Goal: Task Accomplishment & Management: Complete application form

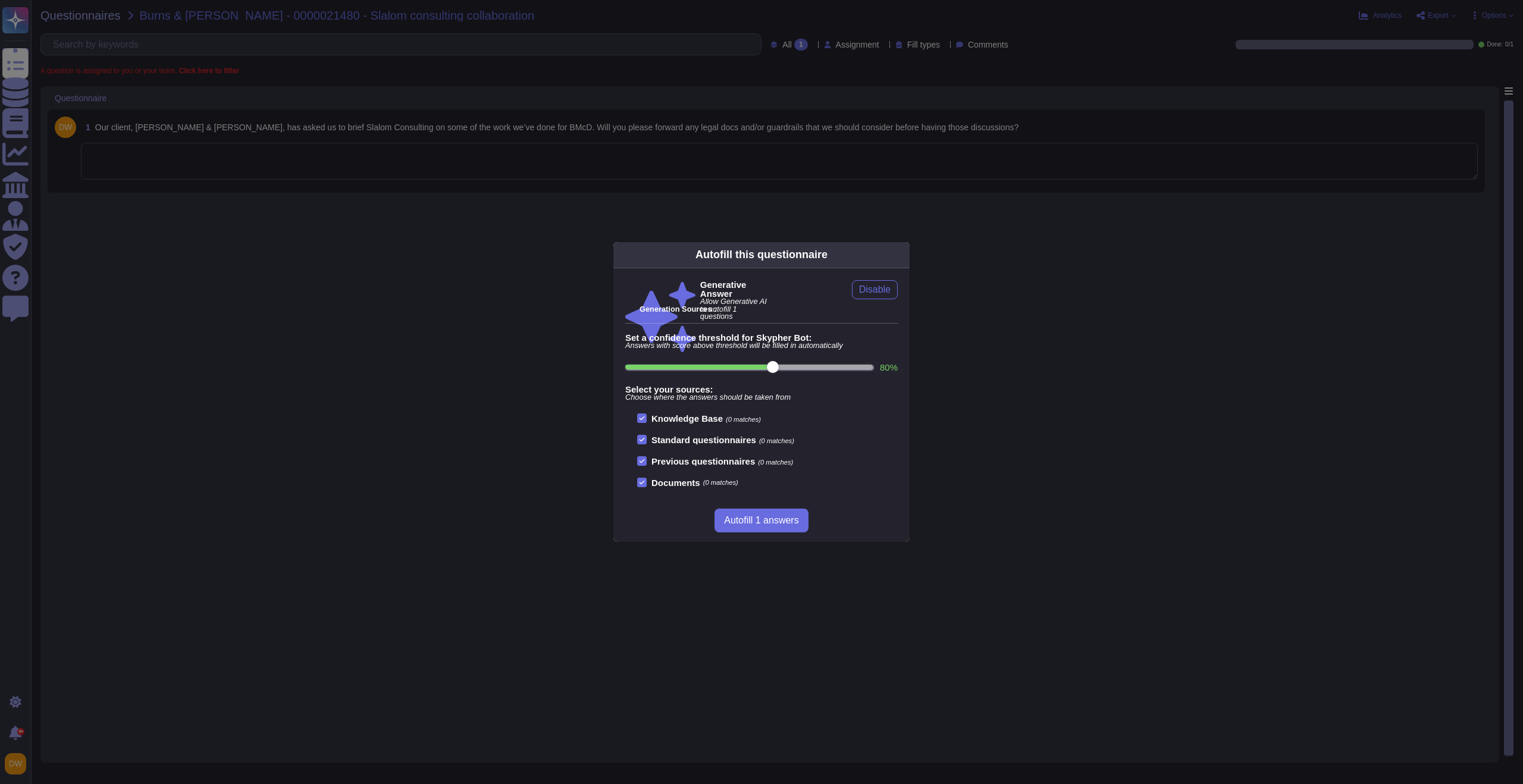
click at [740, 217] on div "Autofill this questionnaire Generative Answer Allow Generative AI to autofill 1…" at bounding box center [762, 392] width 1523 height 784
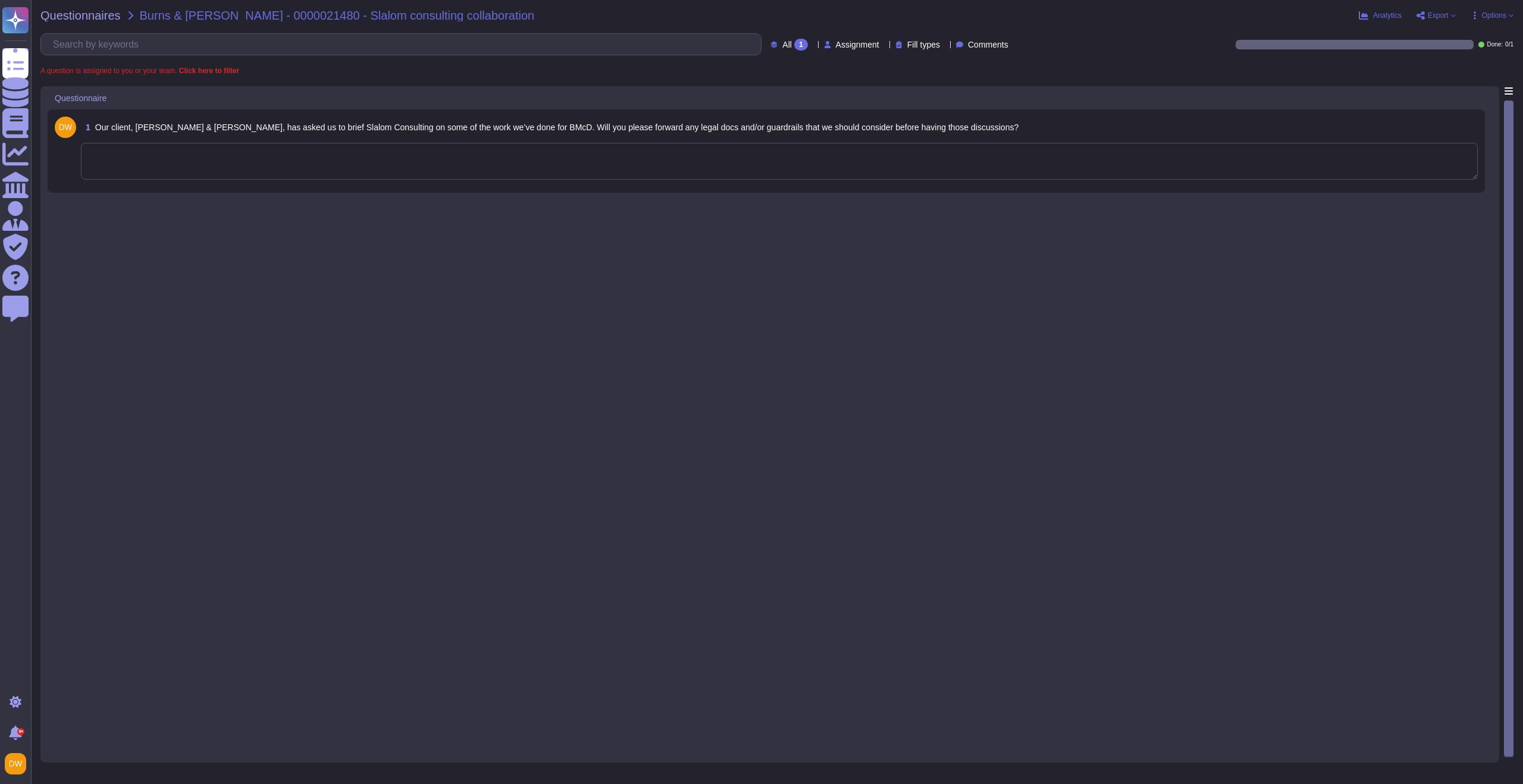
click at [550, 162] on textarea at bounding box center [779, 161] width 1397 height 37
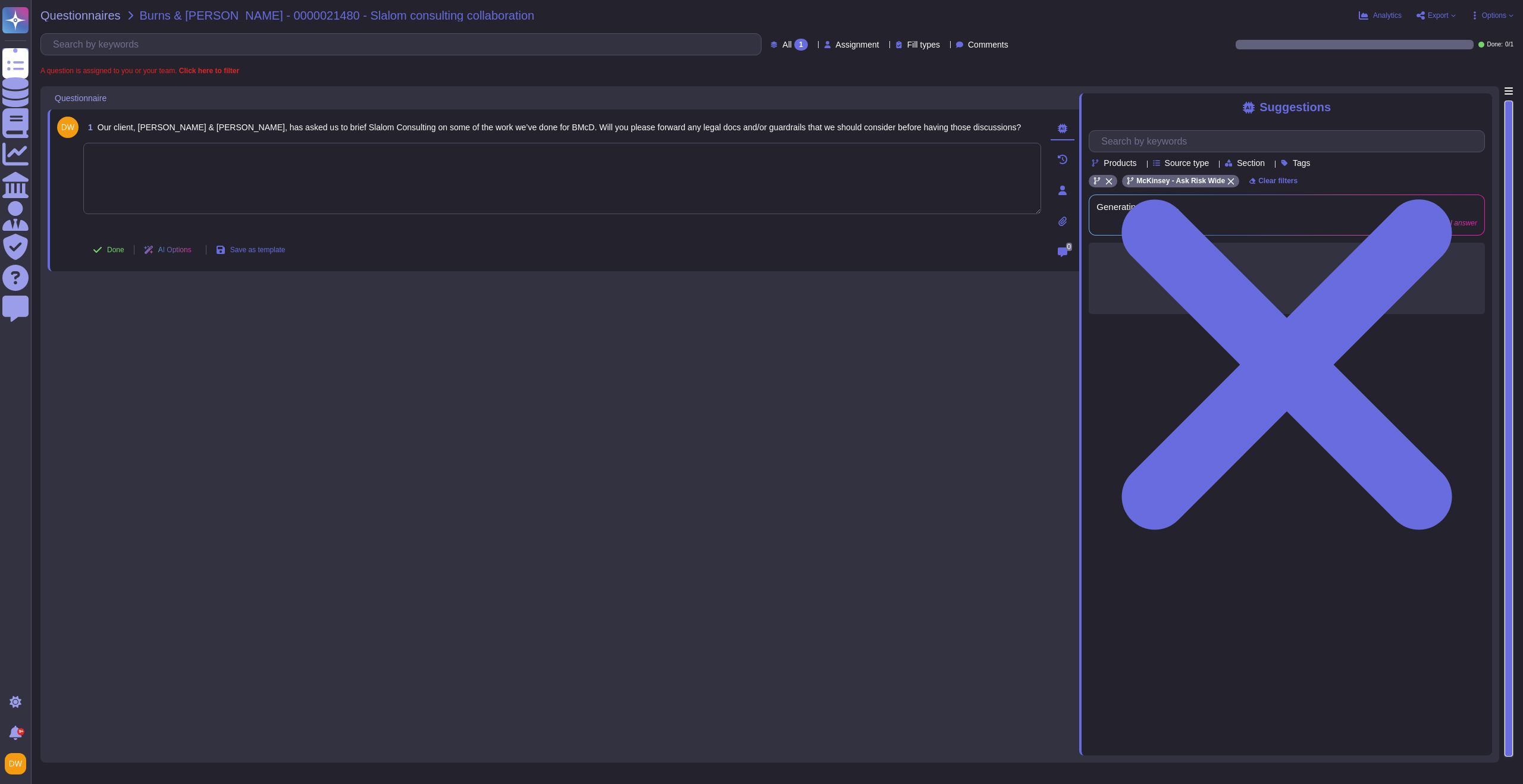
paste textarea "For your awareness, I’m sharing with you our Confidentiality of Client Informat…"
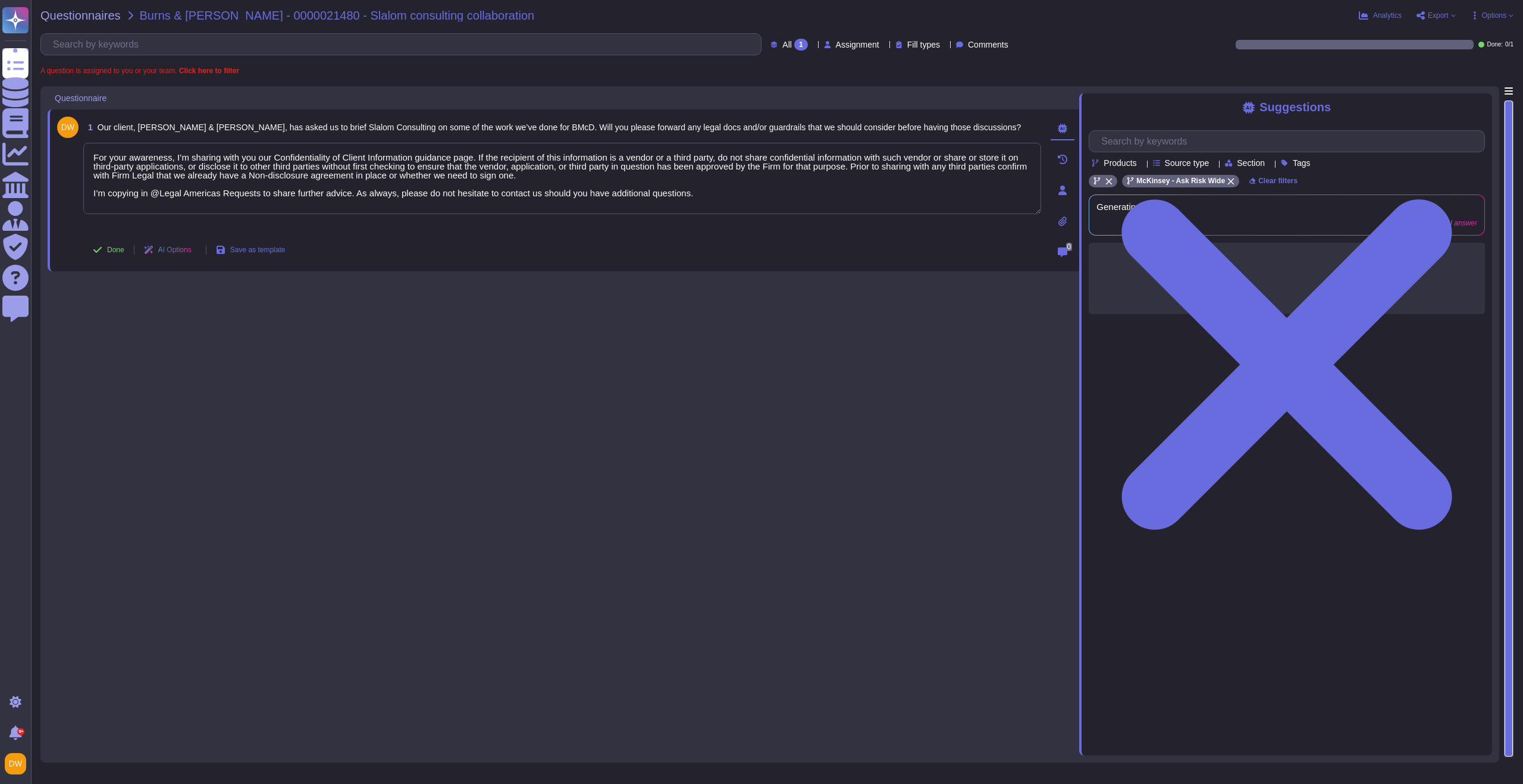
click at [714, 319] on div "1 Our client, [PERSON_NAME] & [PERSON_NAME], has asked us to brief Slalom Consu…" at bounding box center [563, 421] width 1031 height 669
type textarea "For your awareness, I’m sharing with you our Confidentiality of Client Informat…"
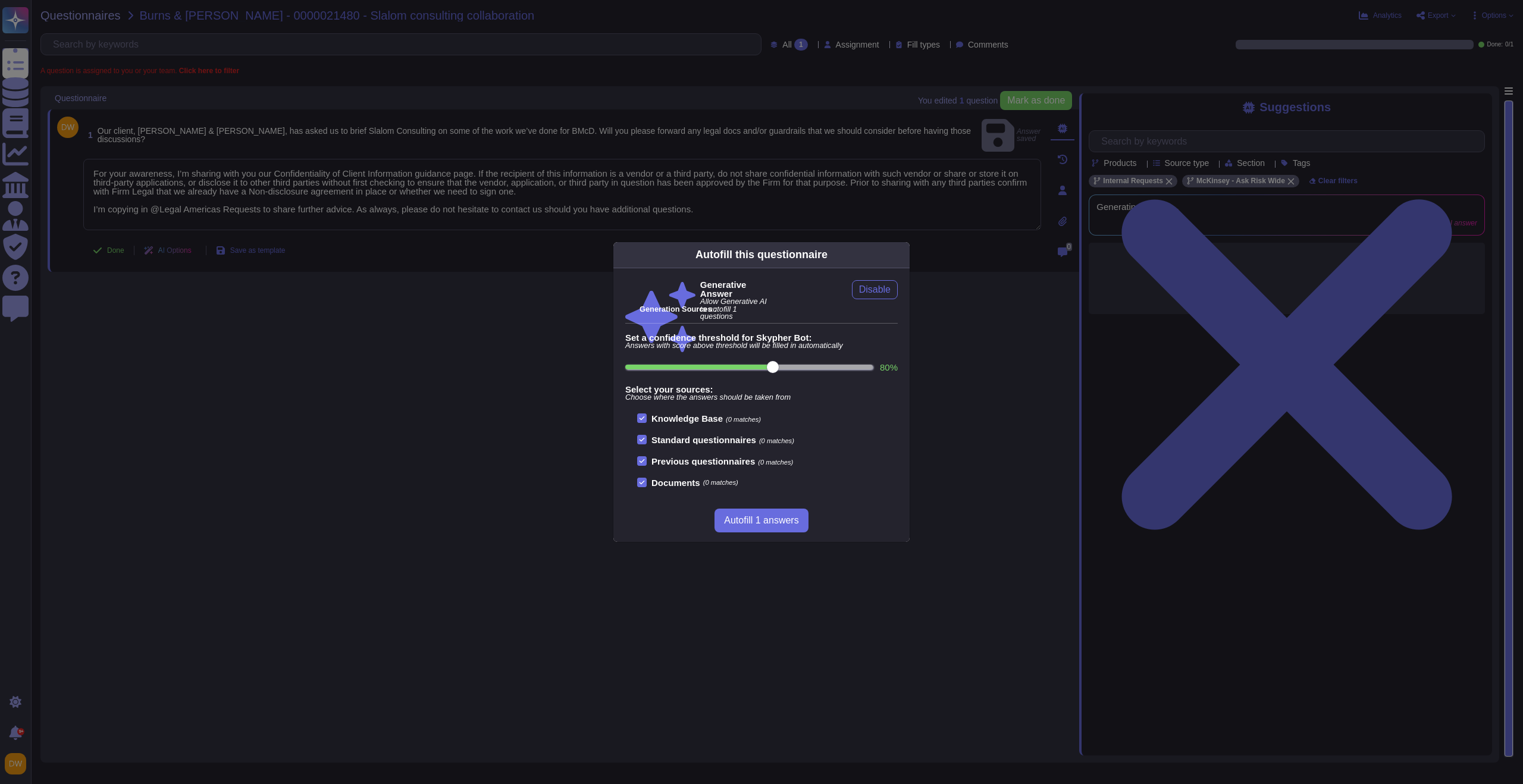
drag, startPoint x: 908, startPoint y: 254, endPoint x: 901, endPoint y: 259, distance: 8.6
click at [908, 255] on div "Autofill this questionnaire" at bounding box center [761, 255] width 296 height 26
click at [898, 258] on div "Autofill this questionnaire" at bounding box center [761, 255] width 296 height 26
click at [903, 255] on icon at bounding box center [903, 255] width 0 height 0
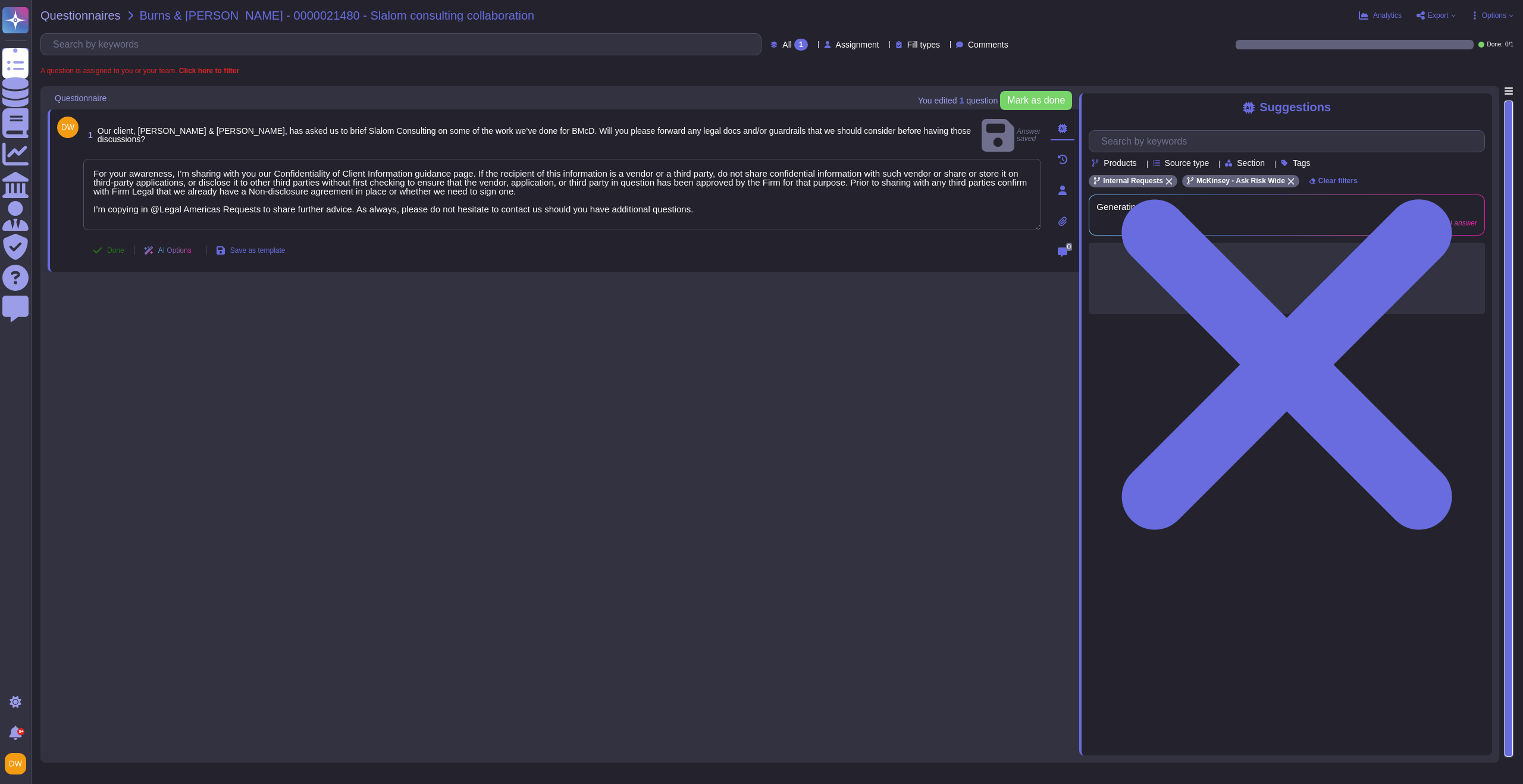
click at [105, 249] on button "Done" at bounding box center [109, 250] width 51 height 24
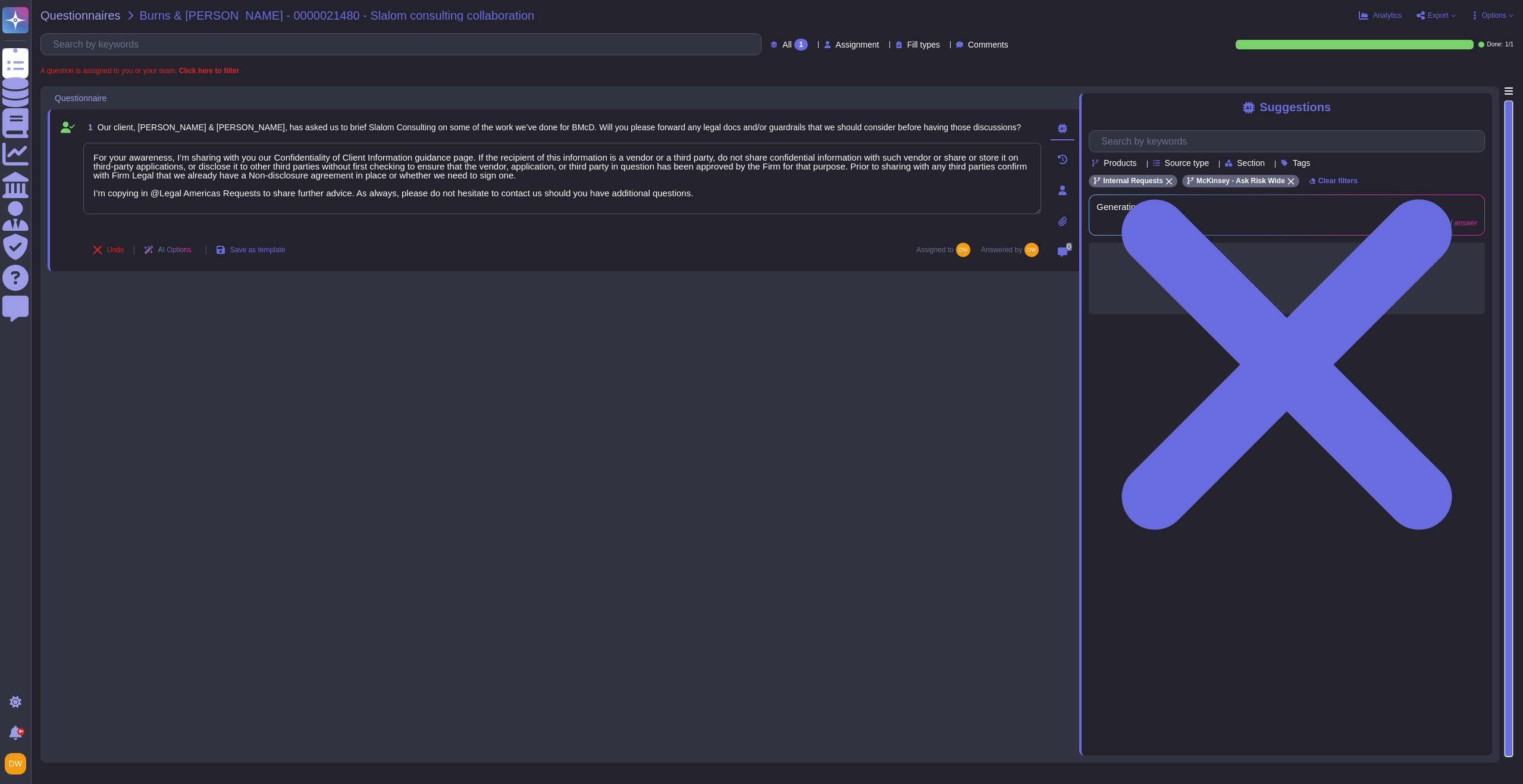
click at [86, 28] on div "Questionnaires Burns & [PERSON_NAME] - 0000021480 - Slalom consulting collabora…" at bounding box center [778, 392] width 1492 height 784
click at [90, 20] on span "Questionnaires" at bounding box center [81, 15] width 80 height 12
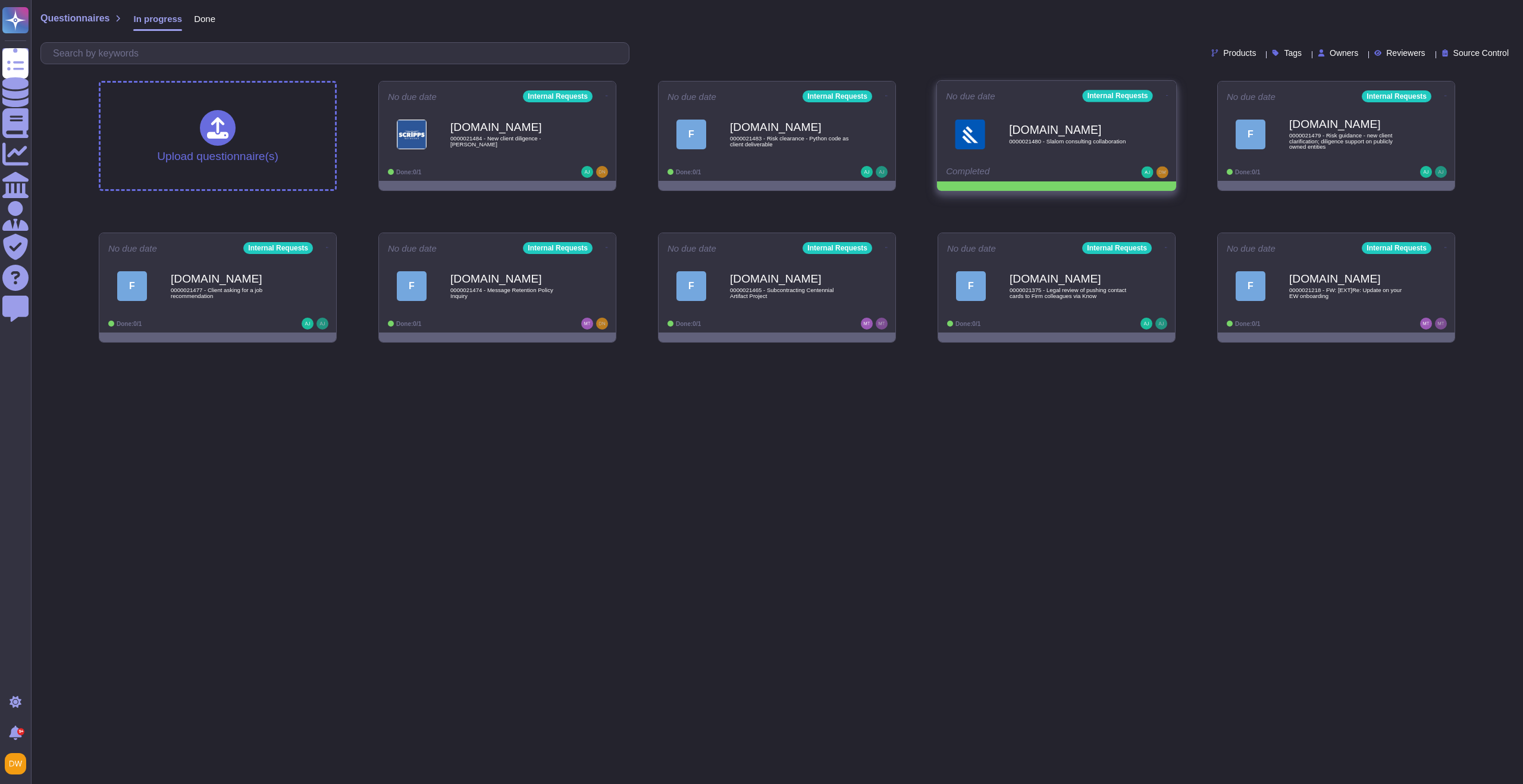
click at [608, 95] on icon at bounding box center [607, 96] width 2 height 3
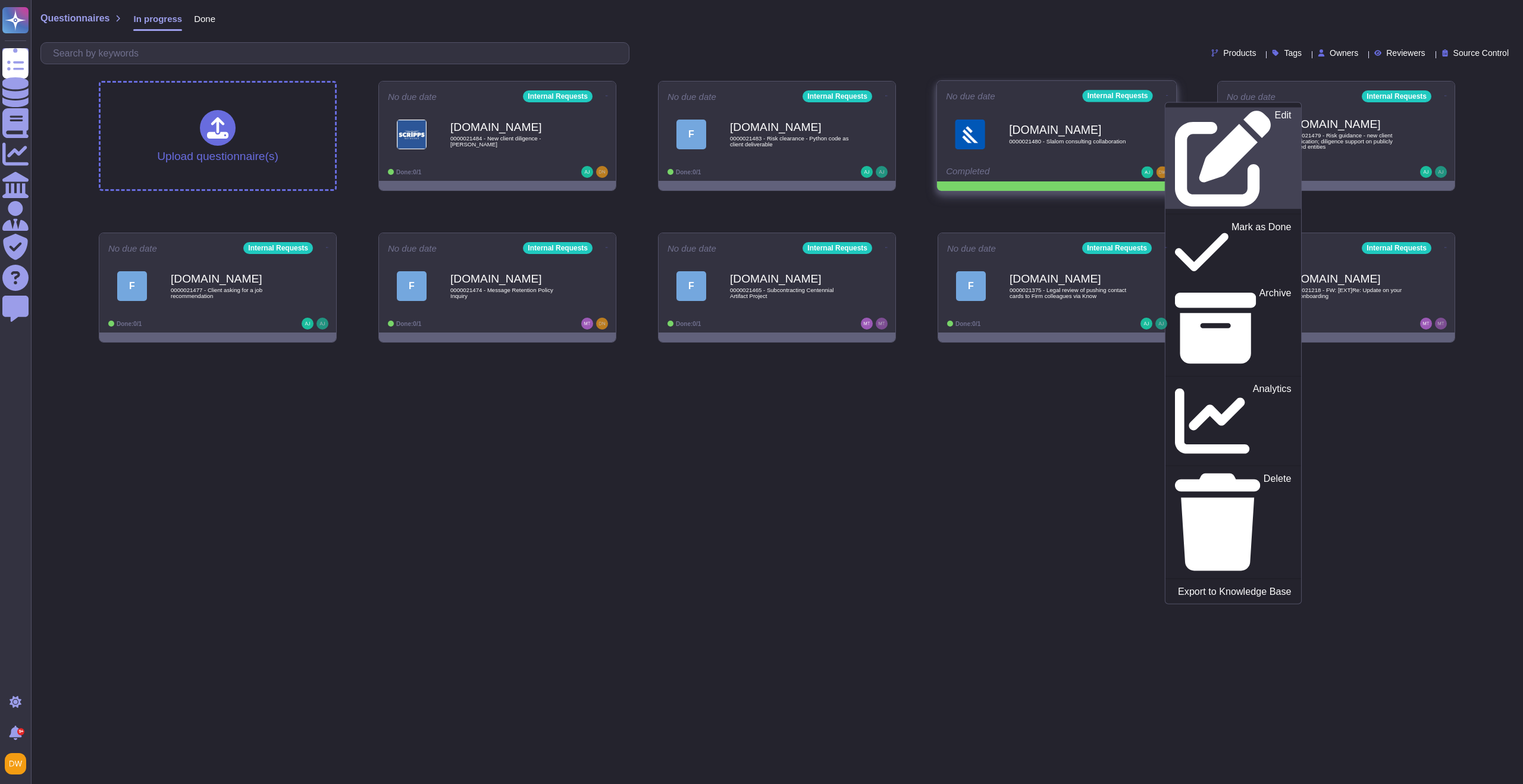
click at [1199, 115] on div "Edit" at bounding box center [1234, 158] width 116 height 97
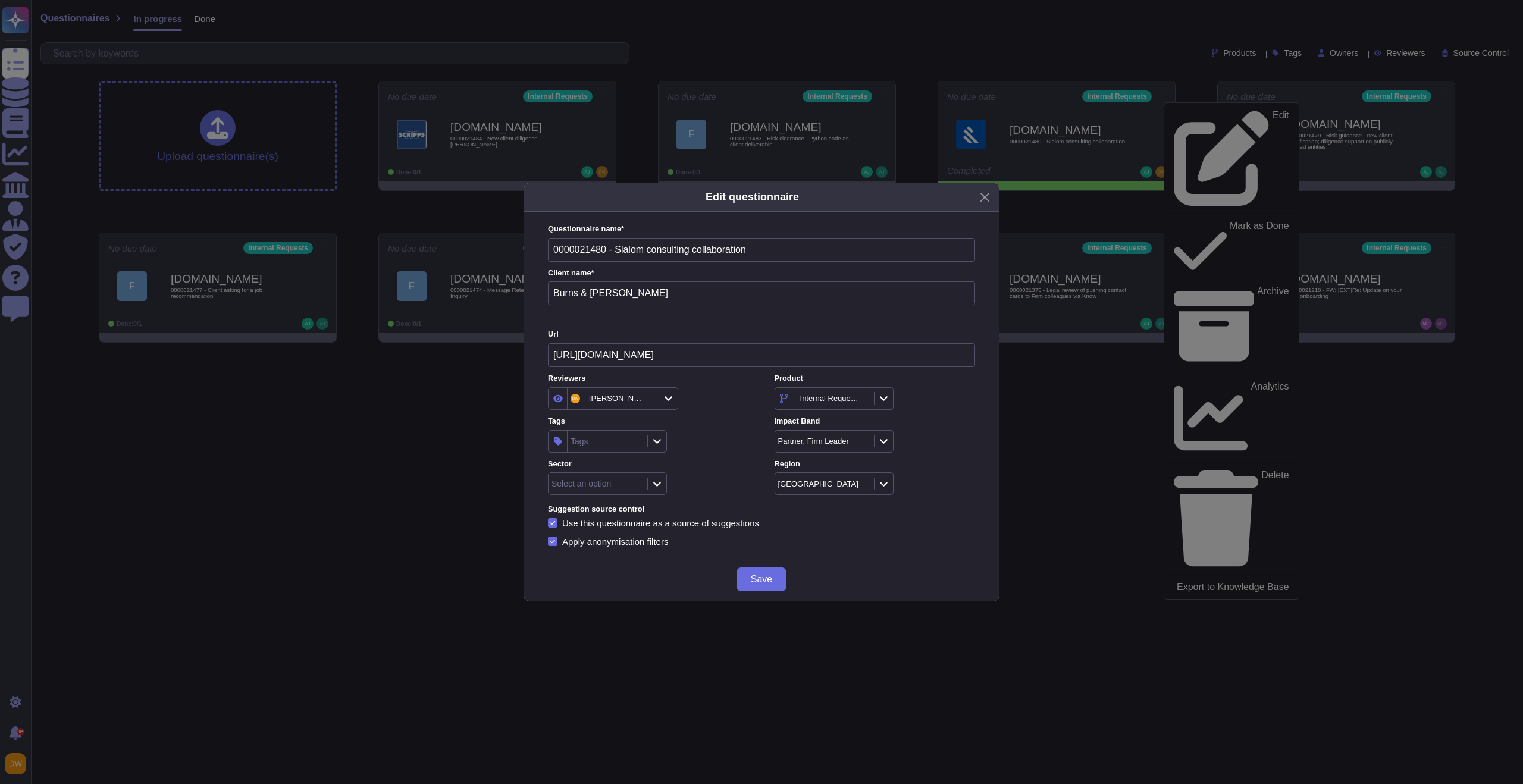
click at [653, 439] on icon at bounding box center [657, 441] width 9 height 10
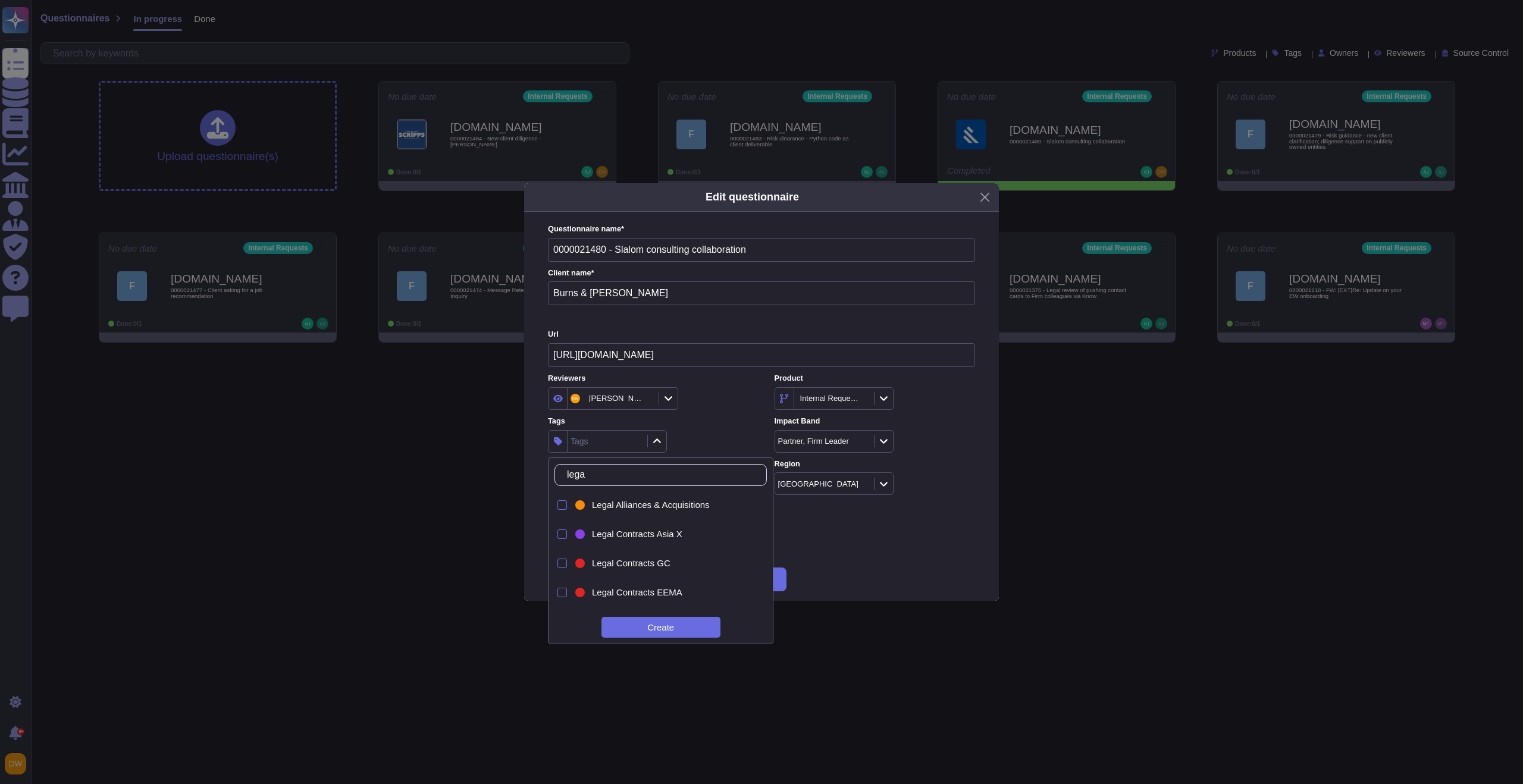
type input "legal"
click at [681, 551] on span "Legal Contracts Americas" at bounding box center [643, 547] width 102 height 11
click at [716, 419] on label "Tags" at bounding box center [648, 421] width 201 height 8
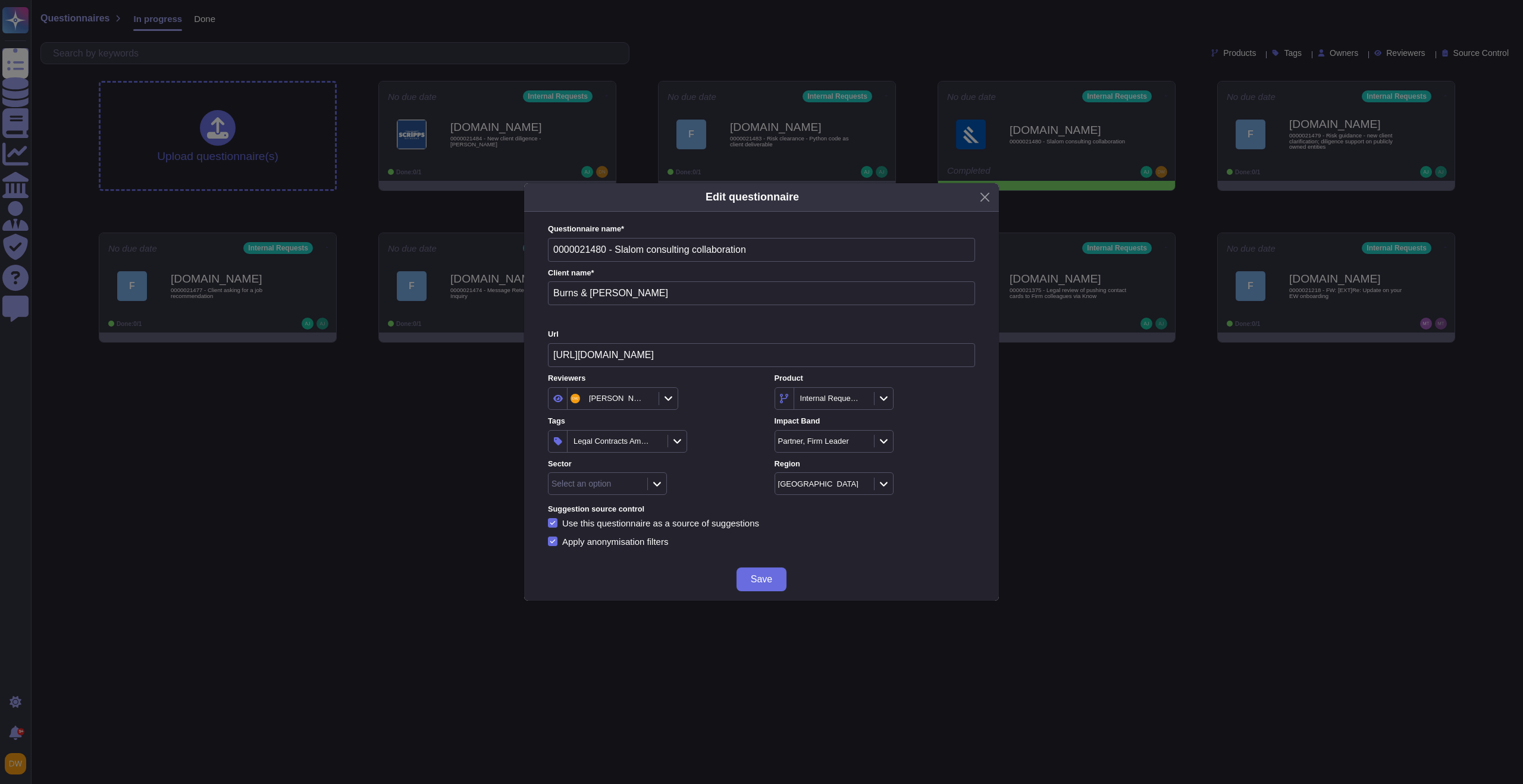
click at [662, 484] on div at bounding box center [657, 484] width 19 height 13
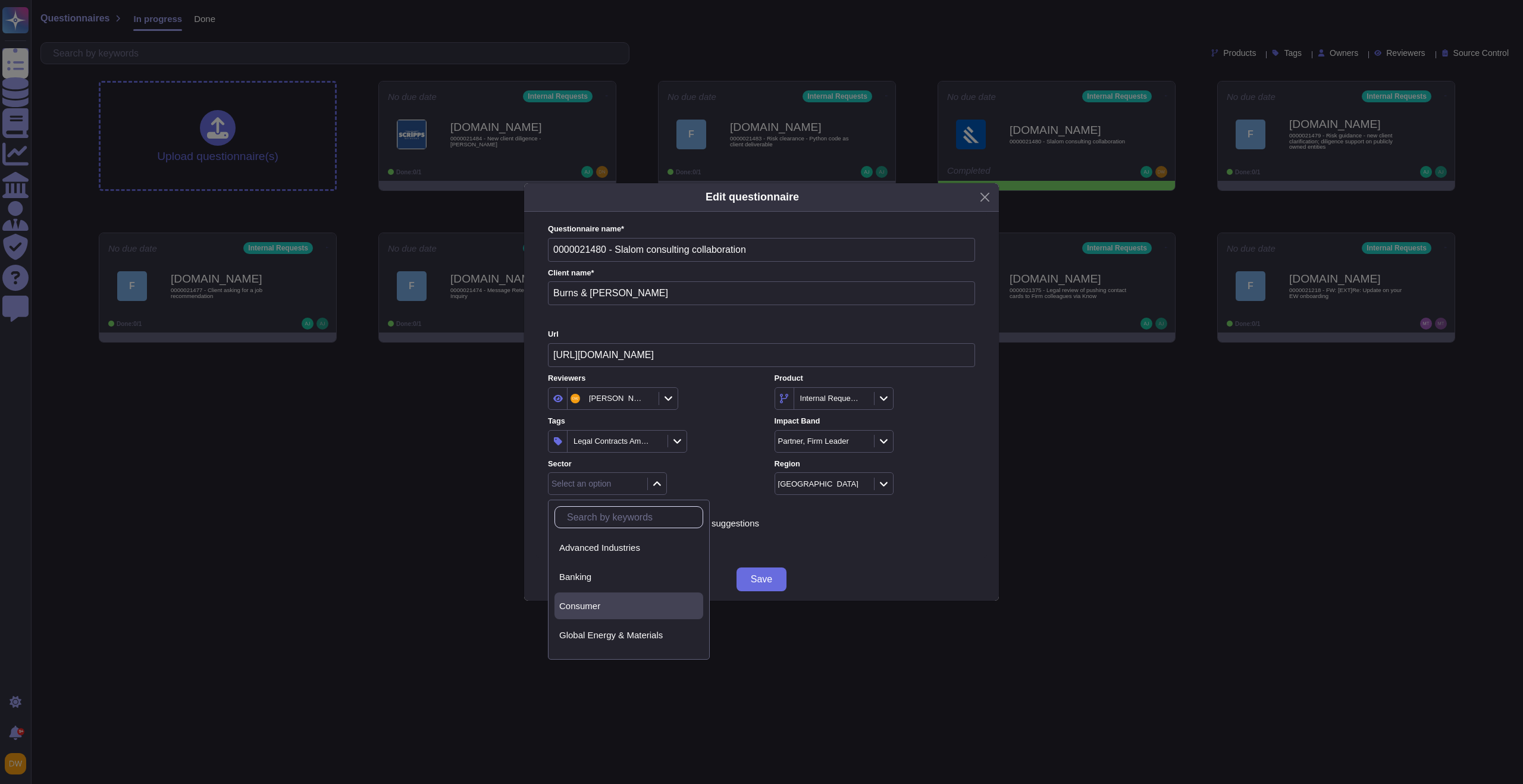
scroll to position [15, 0]
click at [630, 618] on span "Global Energy & Materials" at bounding box center [611, 620] width 103 height 11
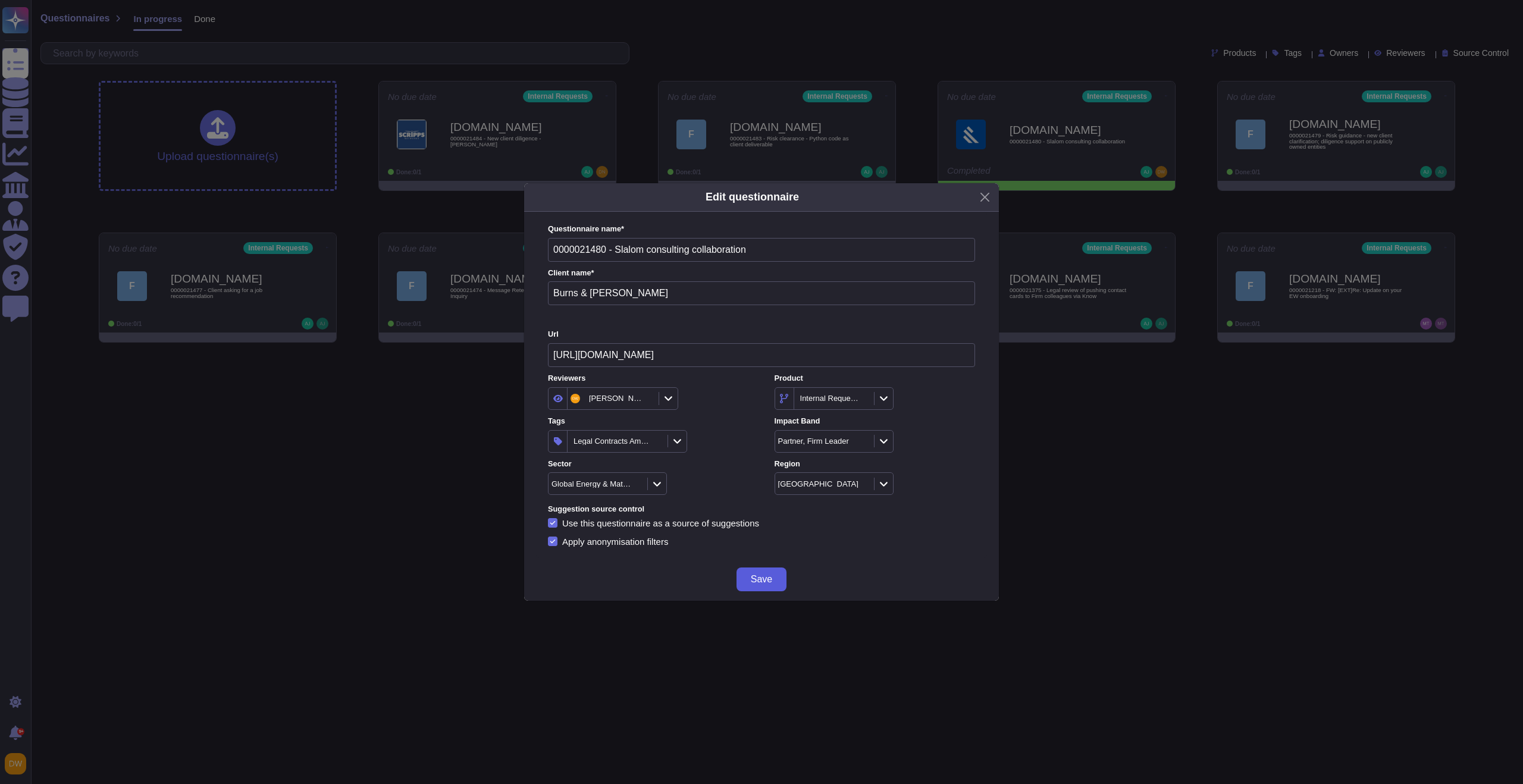
click at [753, 575] on span "Save" at bounding box center [761, 579] width 21 height 9
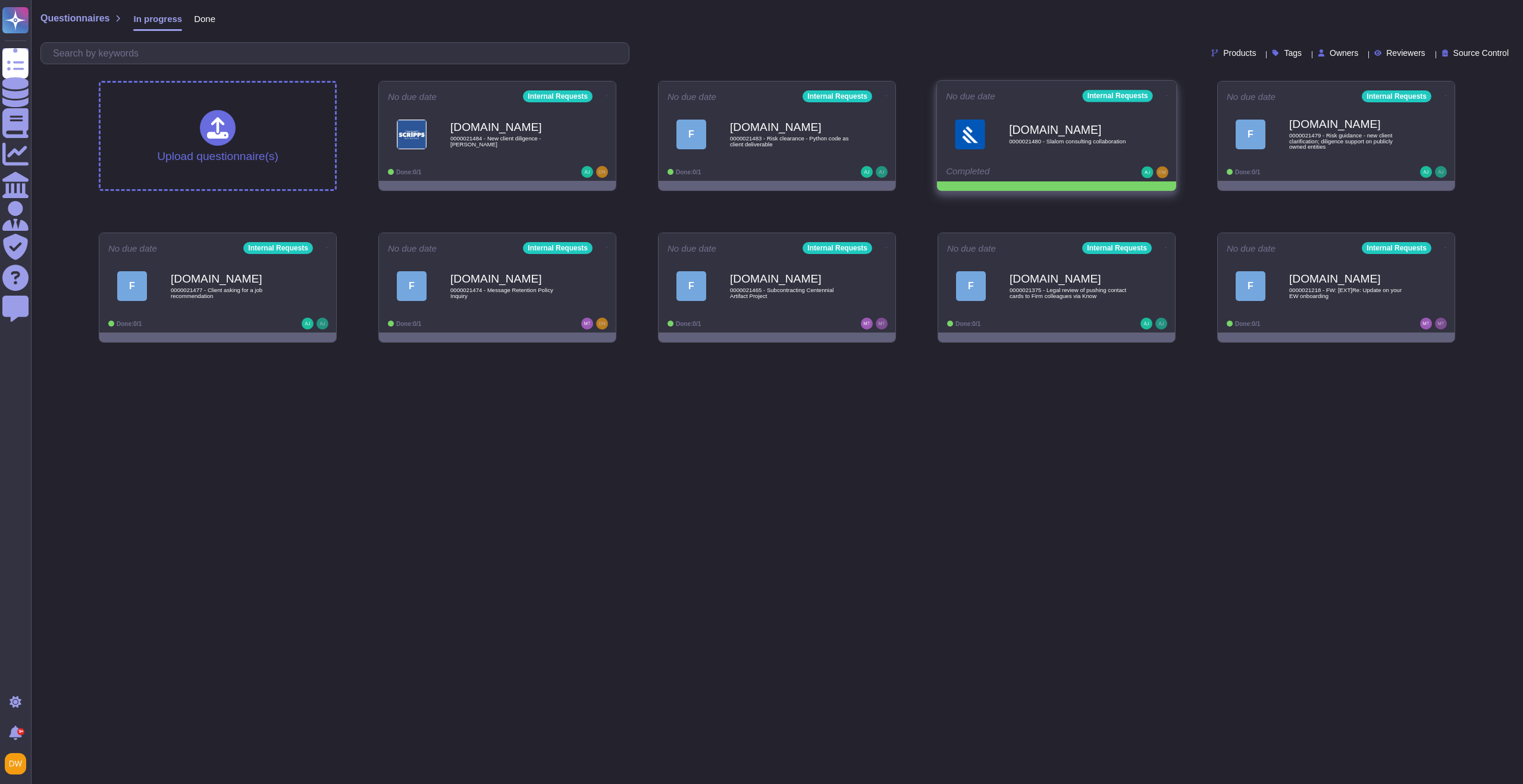
click at [1167, 95] on div "No due date Internal Requests [DOMAIN_NAME] 0000021480 - Slalom consulting coll…" at bounding box center [1056, 131] width 239 height 100
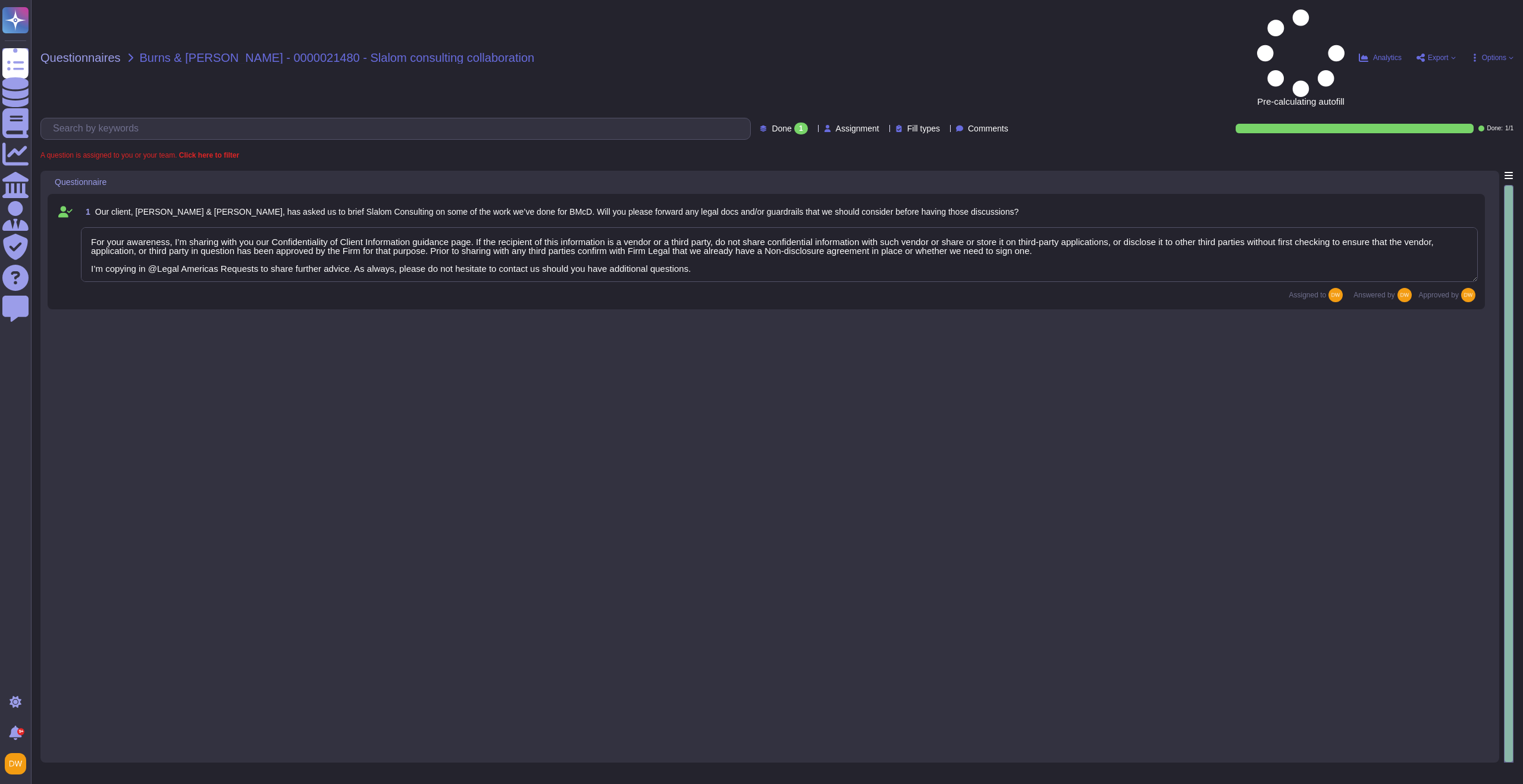
type textarea "For your awareness, I’m sharing with you our Confidentiality of Client Informat…"
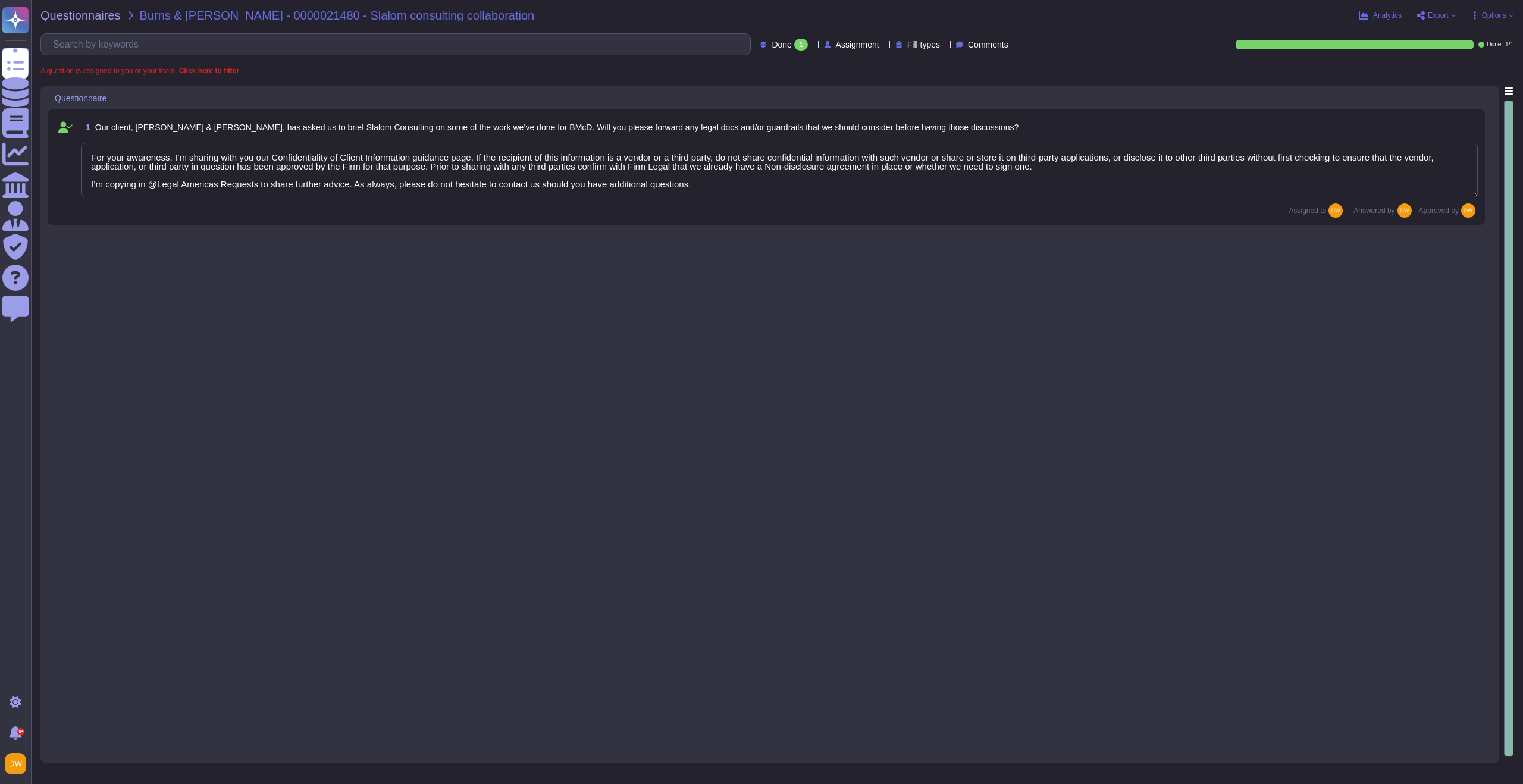
click at [77, 8] on div "Questionnaires Burns & [PERSON_NAME] - 0000021480 - Slalom consulting collabora…" at bounding box center [778, 392] width 1492 height 784
click at [78, 9] on span "Questionnaires" at bounding box center [81, 15] width 80 height 12
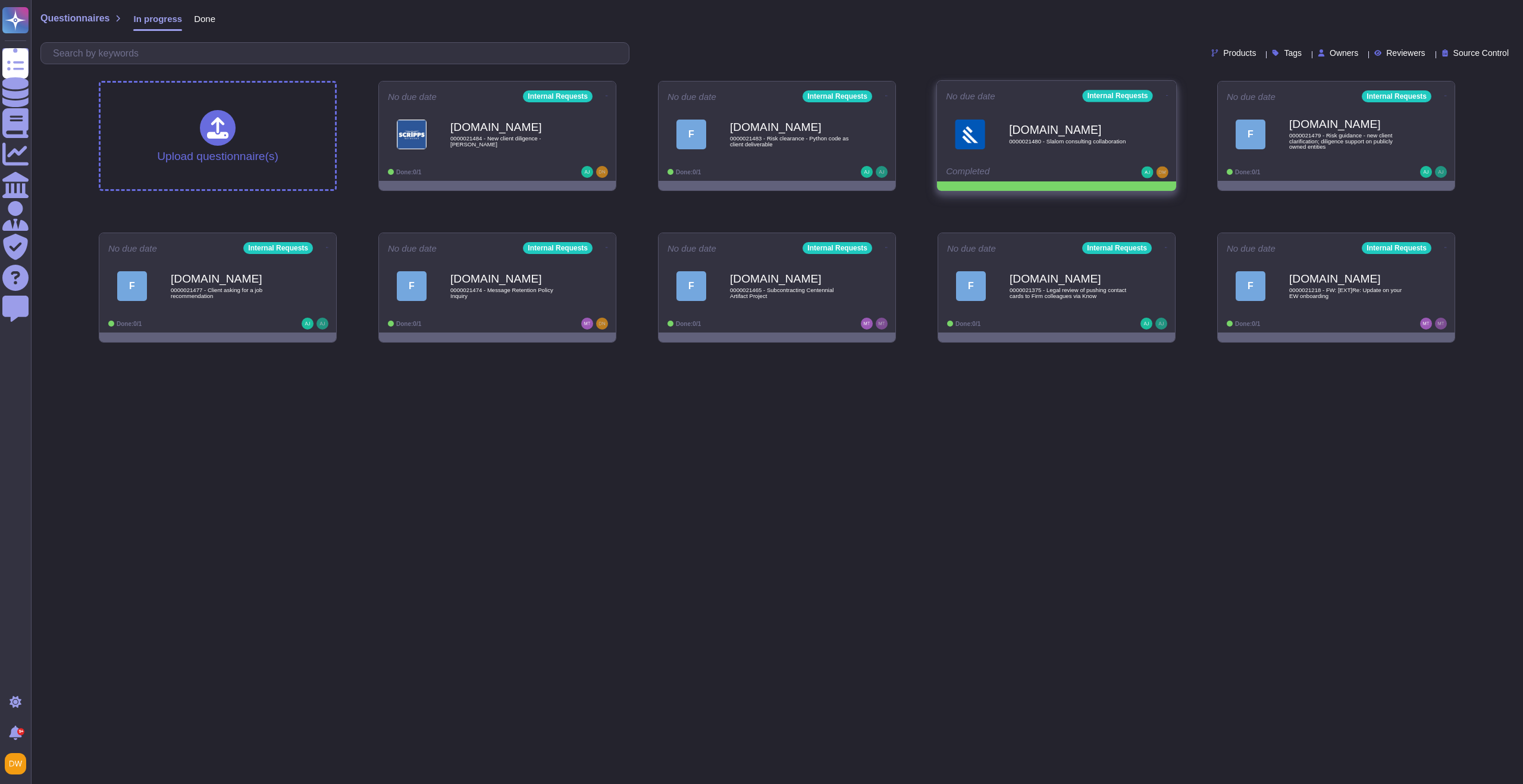
click at [608, 95] on icon at bounding box center [607, 96] width 2 height 3
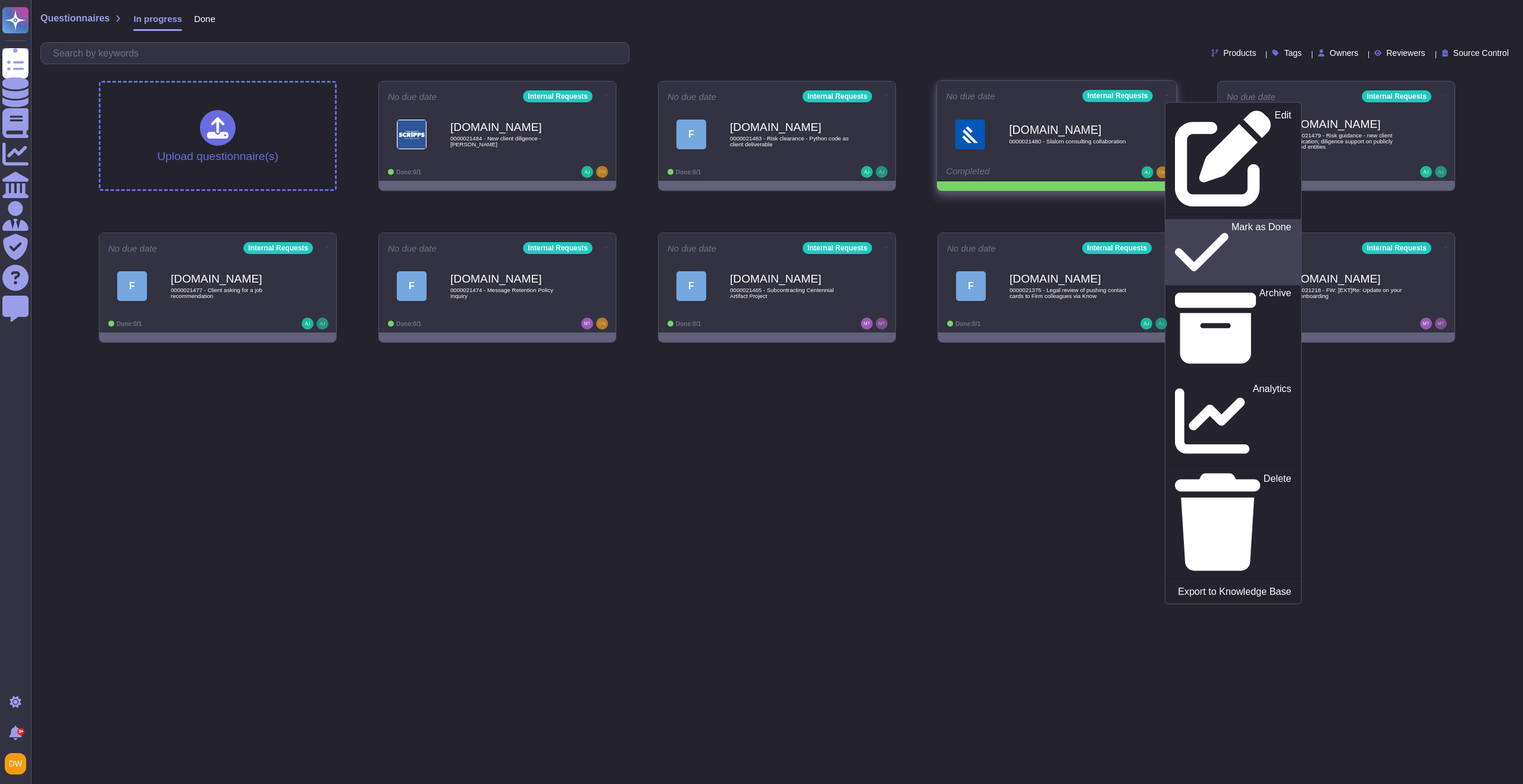
click at [1176, 219] on link "Mark as Done" at bounding box center [1234, 252] width 136 height 66
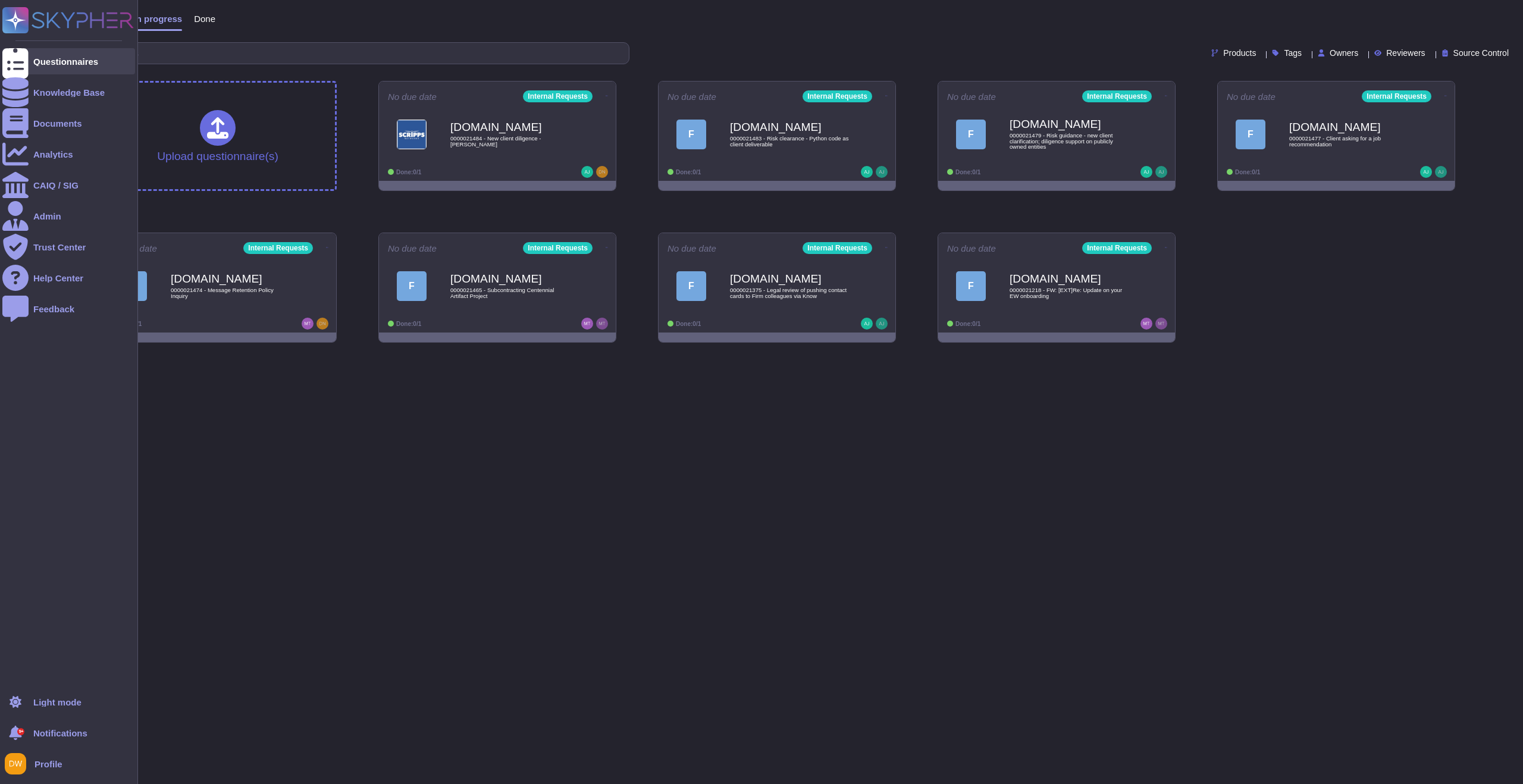
click at [26, 52] on div at bounding box center [15, 61] width 26 height 26
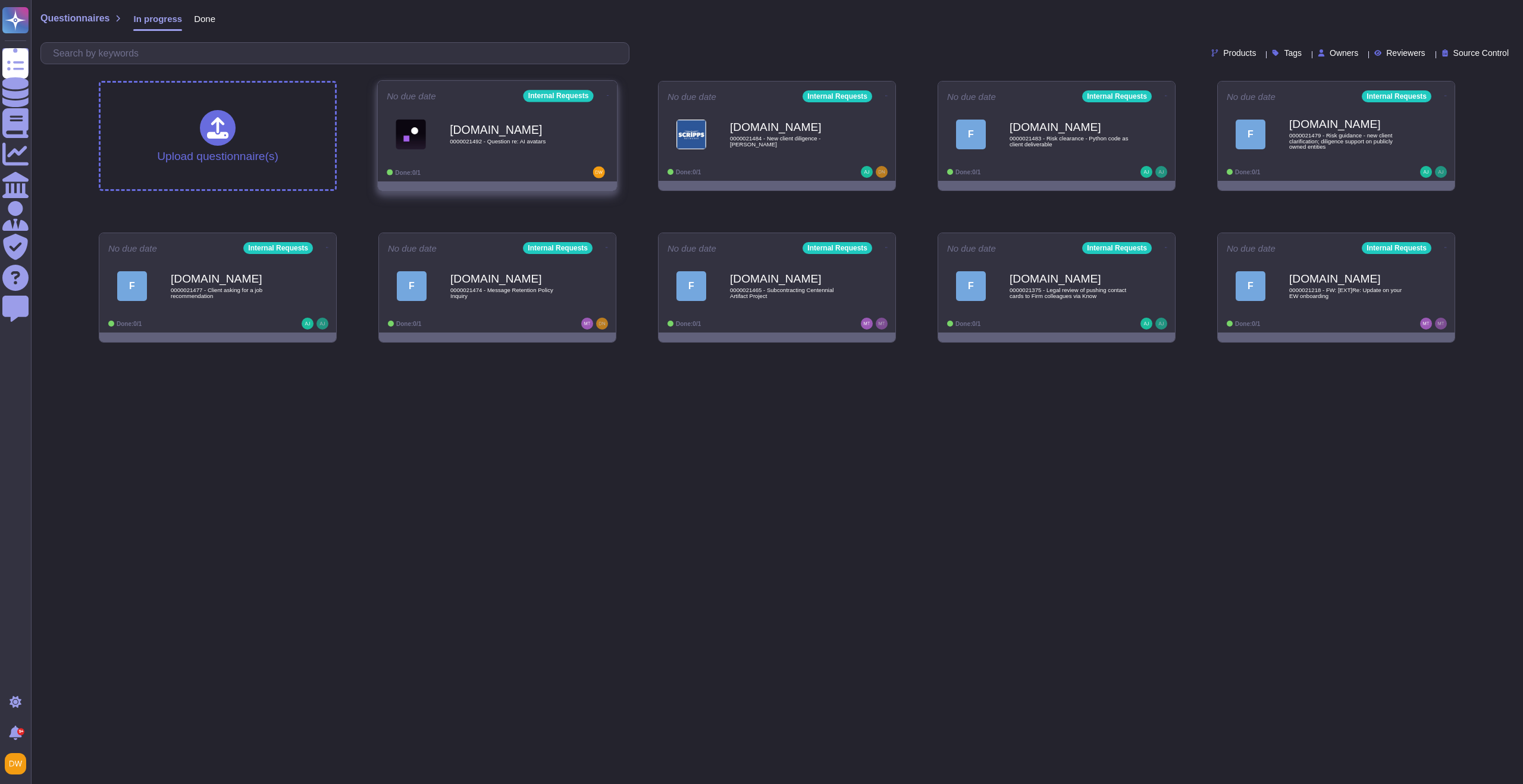
click at [529, 163] on div "[DOMAIN_NAME] 0000021492 - Question re: AI avatars" at bounding box center [497, 134] width 221 height 60
